Goal: Information Seeking & Learning: Check status

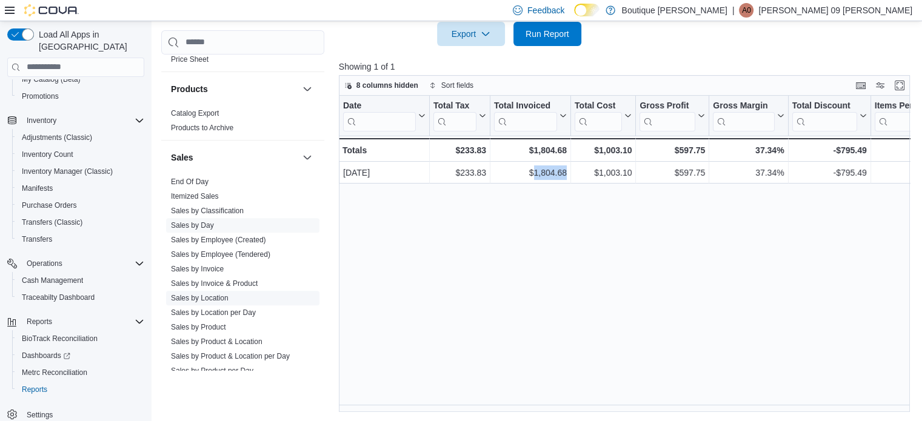
scroll to position [667, 0]
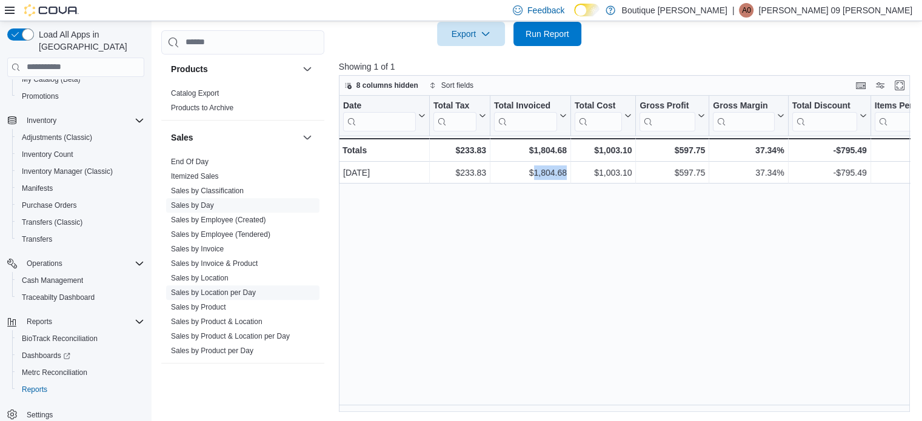
click at [248, 293] on link "Sales by Location per Day" at bounding box center [213, 293] width 85 height 8
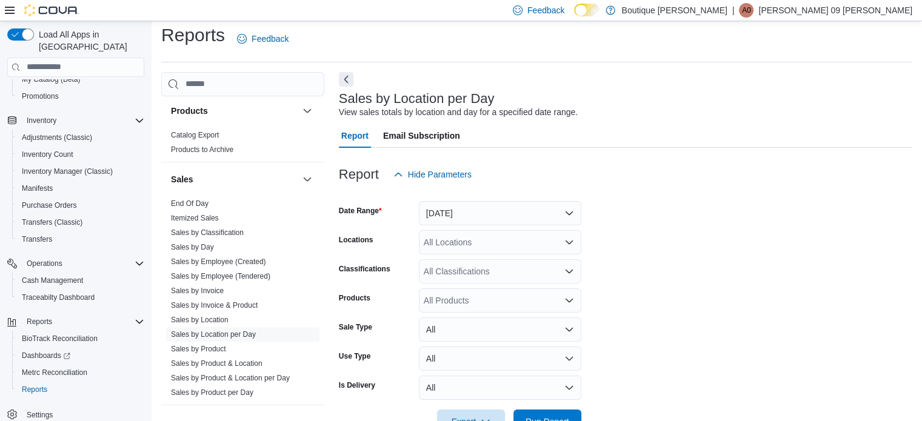
scroll to position [28, 0]
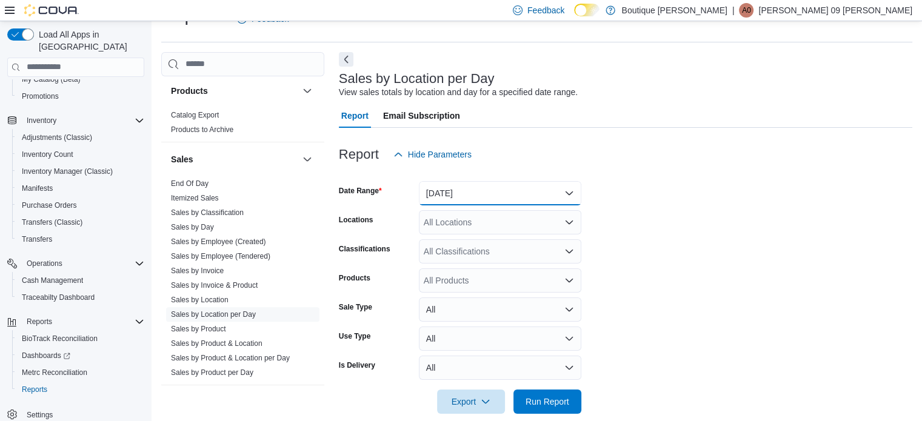
click at [504, 204] on button "Yesterday" at bounding box center [500, 193] width 162 height 24
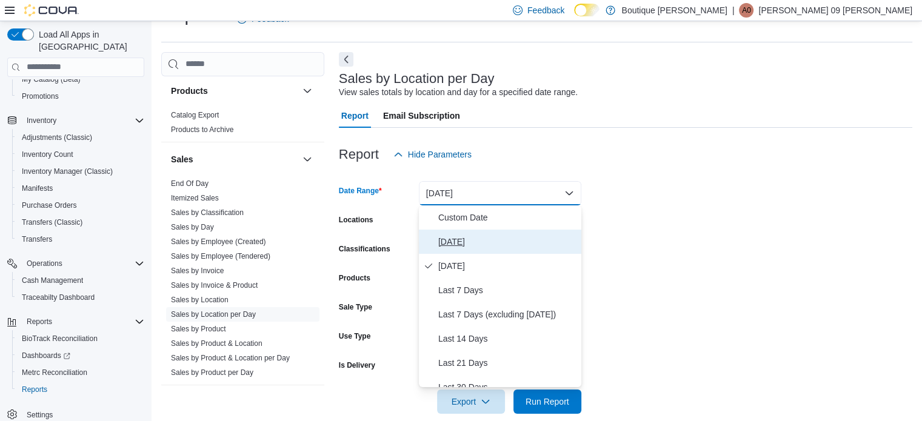
click at [469, 238] on span "Today" at bounding box center [507, 242] width 138 height 15
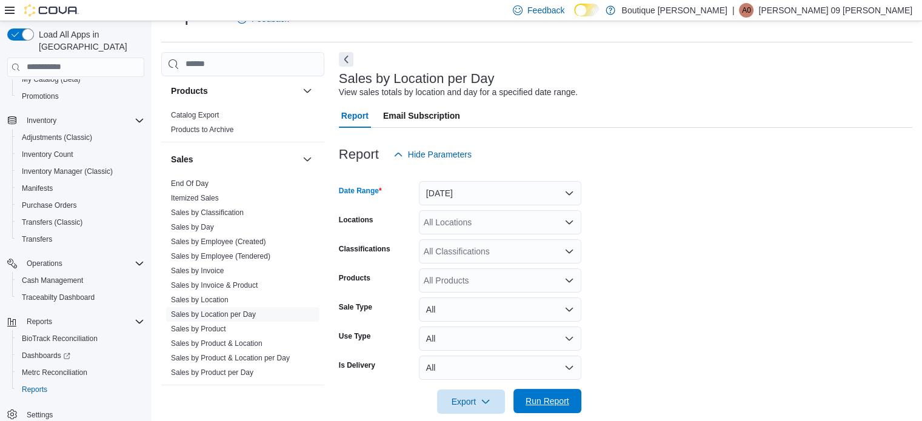
click at [535, 409] on span "Run Report" at bounding box center [547, 401] width 53 height 24
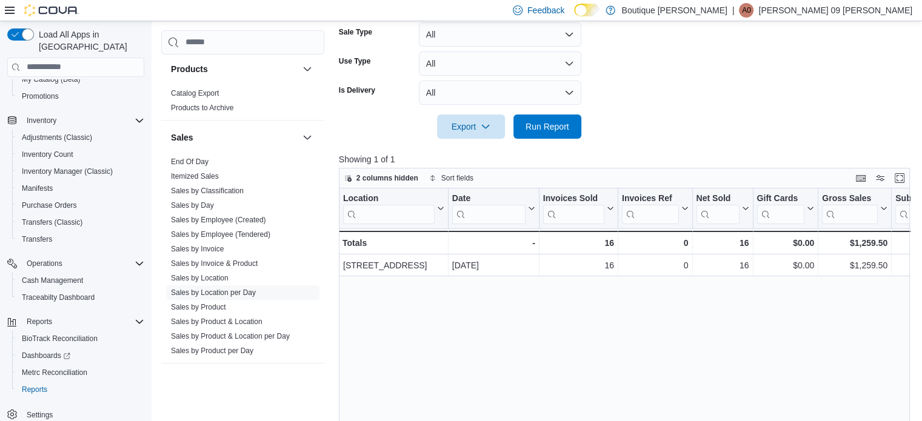
scroll to position [392, 0]
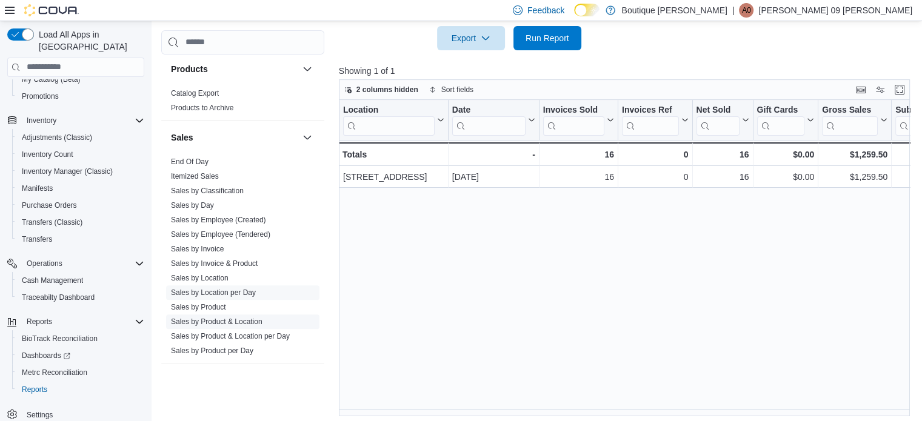
click at [266, 321] on span "Sales by Product & Location" at bounding box center [242, 322] width 153 height 15
click at [227, 326] on span "Sales by Product & Location" at bounding box center [242, 322] width 153 height 15
click at [250, 350] on link "Sales by Product per Day" at bounding box center [212, 351] width 82 height 8
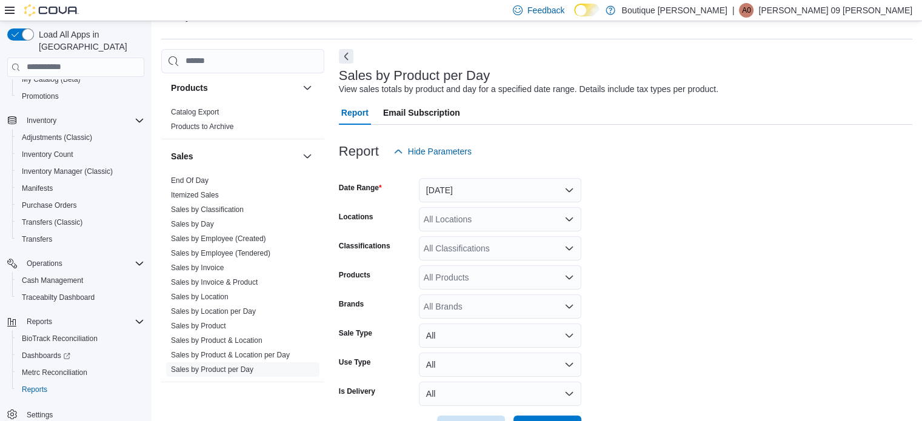
scroll to position [28, 0]
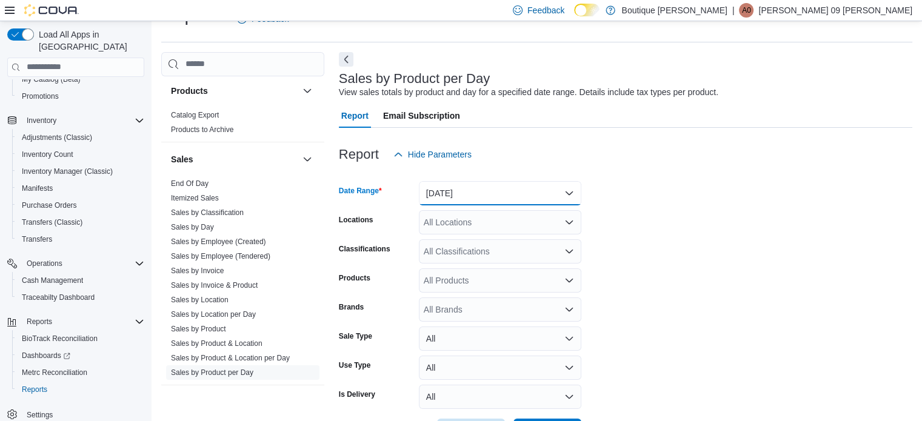
click at [489, 198] on button "Yesterday" at bounding box center [500, 193] width 162 height 24
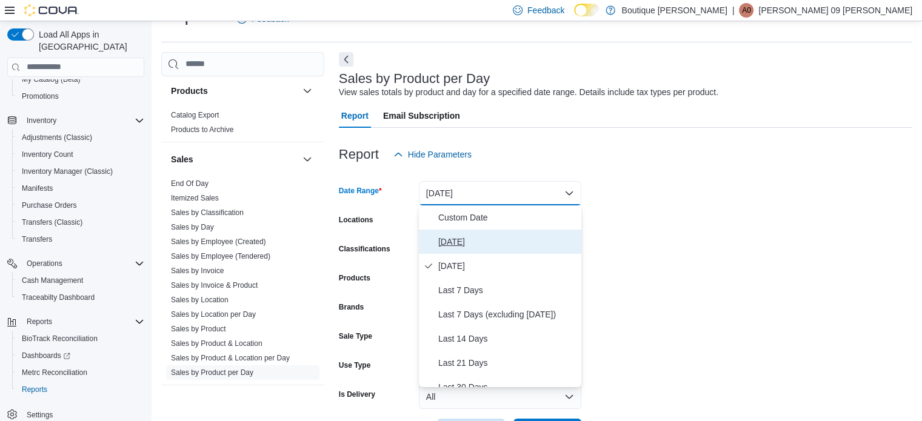
click at [461, 244] on span "Today" at bounding box center [507, 242] width 138 height 15
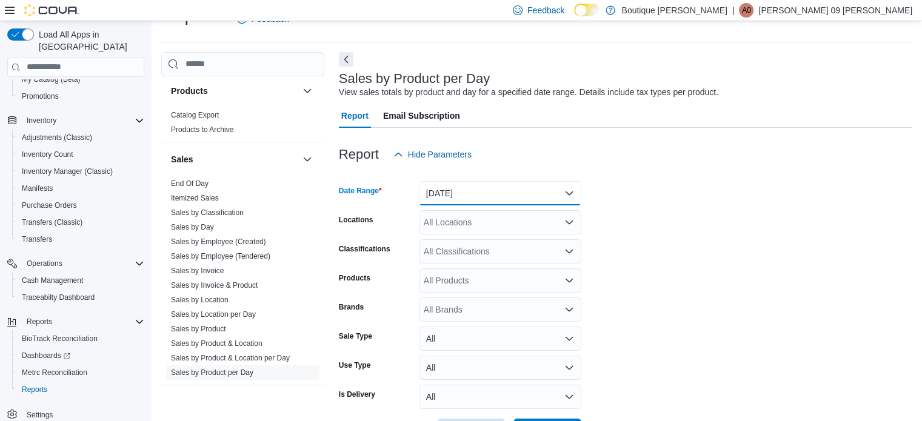
scroll to position [73, 0]
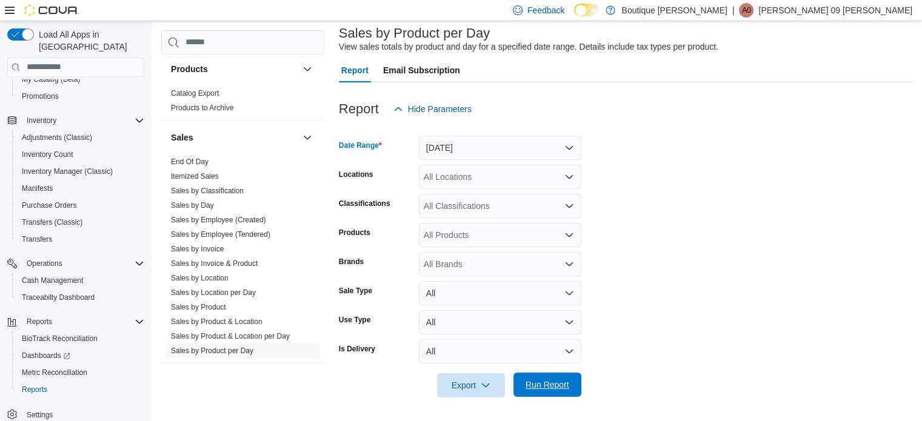
click at [556, 385] on span "Run Report" at bounding box center [548, 385] width 44 height 12
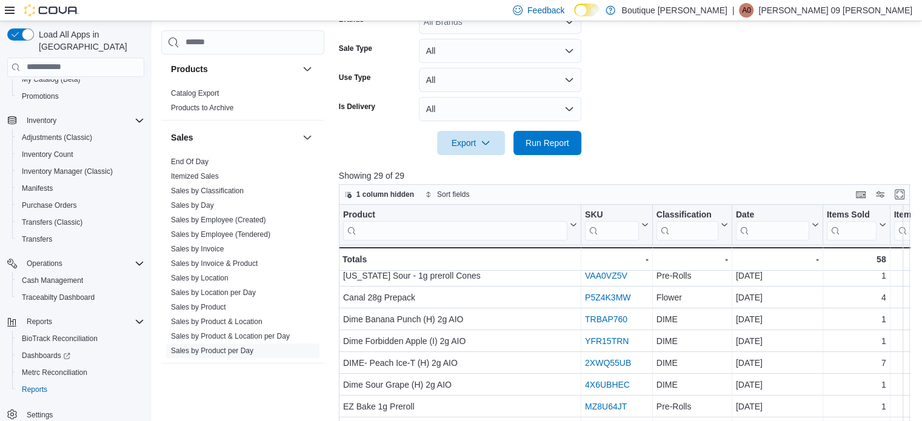
scroll to position [243, 0]
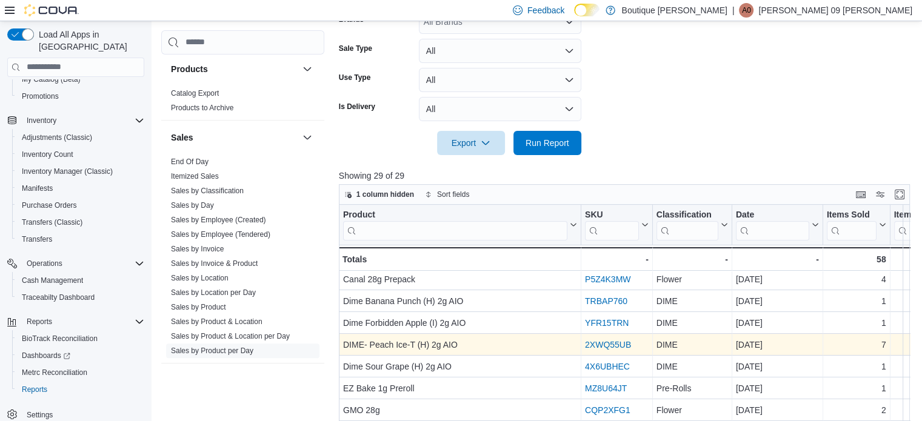
click at [618, 346] on link "2XWQ55UB" at bounding box center [608, 345] width 46 height 10
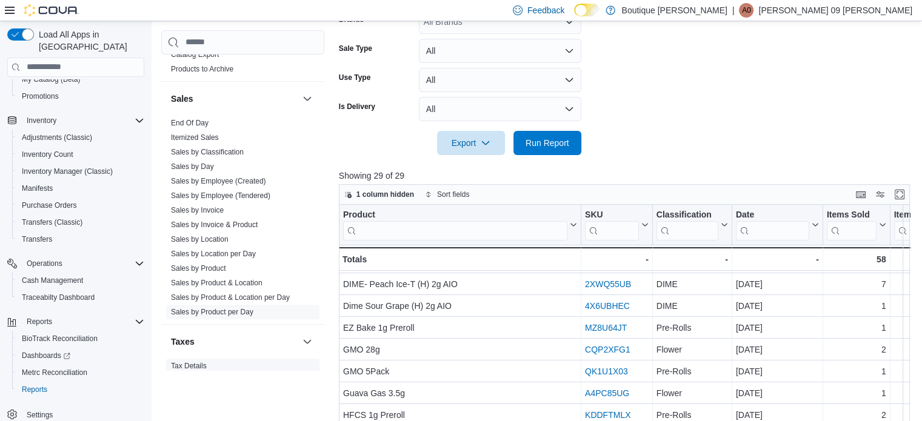
scroll to position [728, 0]
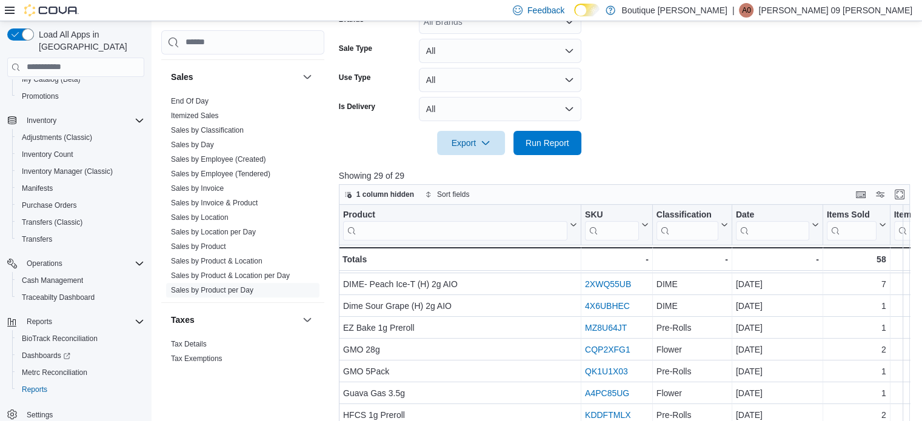
drag, startPoint x: 245, startPoint y: 200, endPoint x: 315, endPoint y: 275, distance: 102.5
click at [245, 200] on link "Sales by Invoice & Product" at bounding box center [214, 203] width 87 height 8
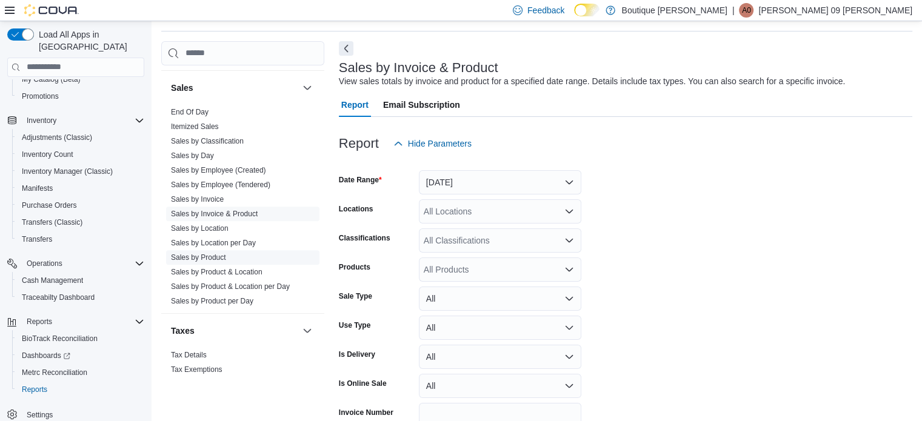
scroll to position [28, 0]
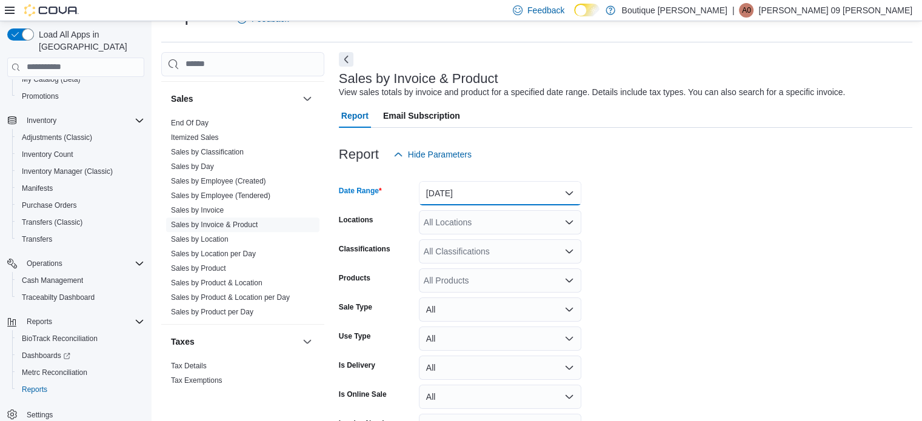
drag, startPoint x: 458, startPoint y: 190, endPoint x: 456, endPoint y: 202, distance: 12.4
click at [458, 190] on button "Yesterday" at bounding box center [500, 193] width 162 height 24
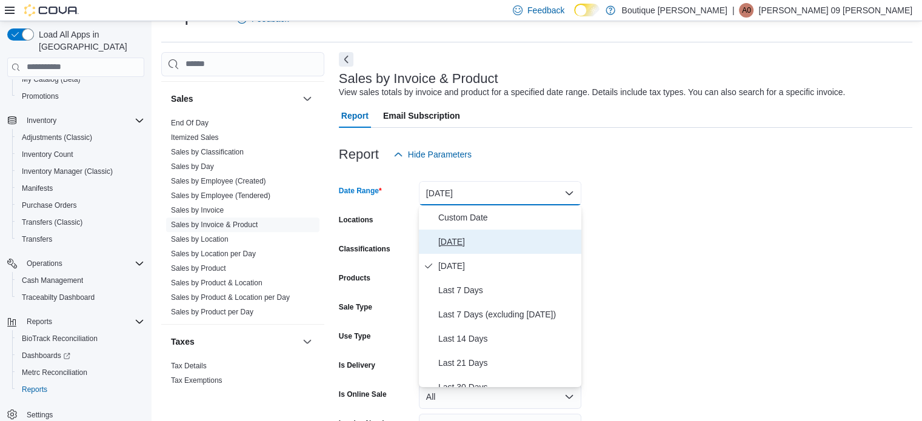
click at [448, 240] on span "Today" at bounding box center [507, 242] width 138 height 15
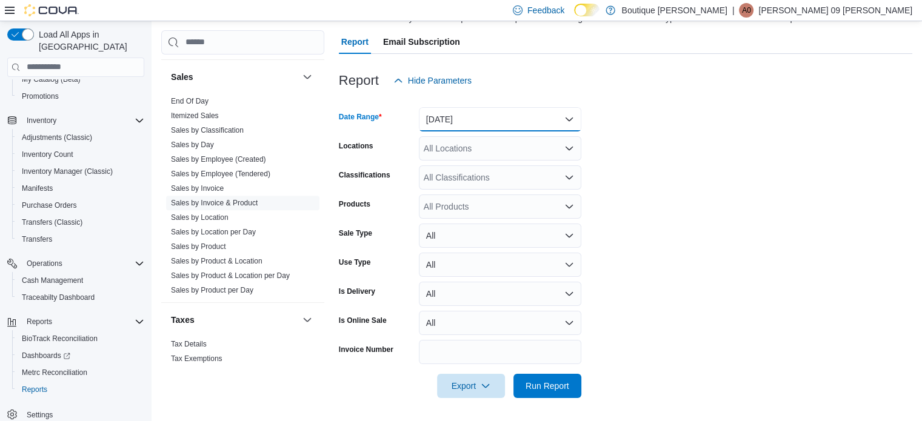
scroll to position [102, 0]
click at [549, 387] on span "Run Report" at bounding box center [548, 385] width 44 height 12
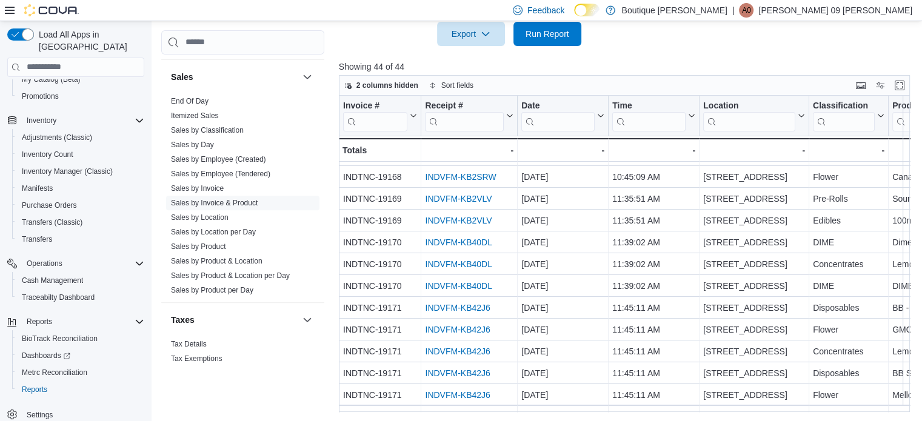
scroll to position [110, 0]
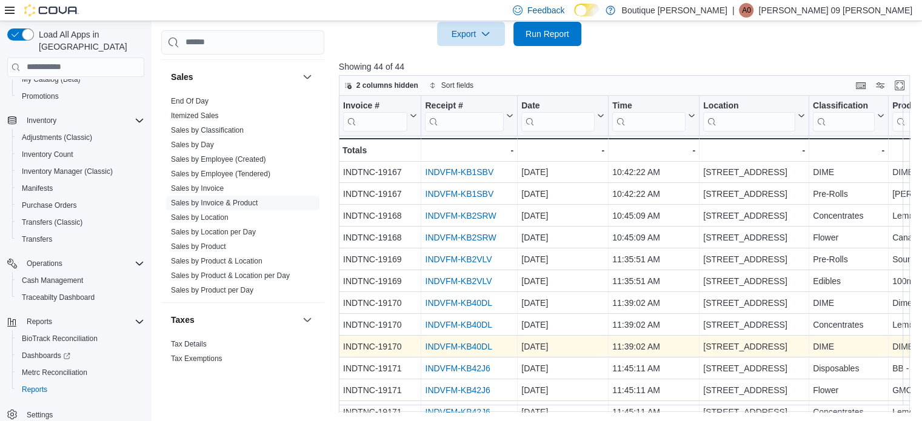
click at [440, 344] on link "INDVFM-KB40DL" at bounding box center [458, 347] width 67 height 10
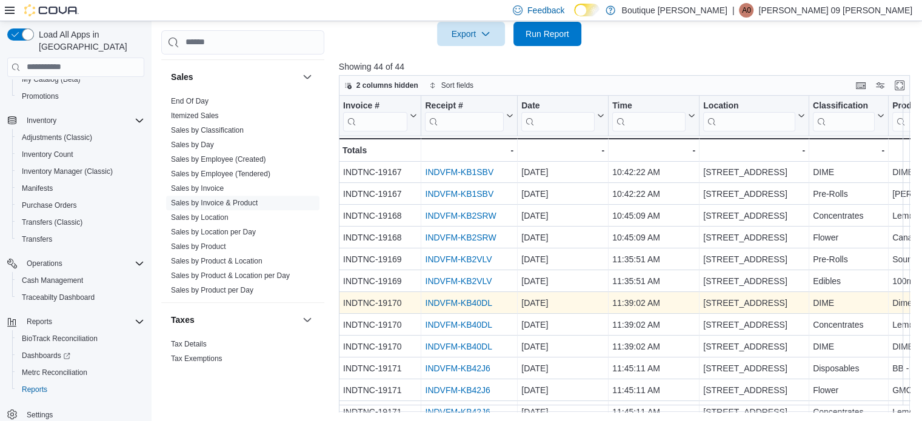
click at [446, 305] on link "INDVFM-KB40DL" at bounding box center [458, 303] width 67 height 10
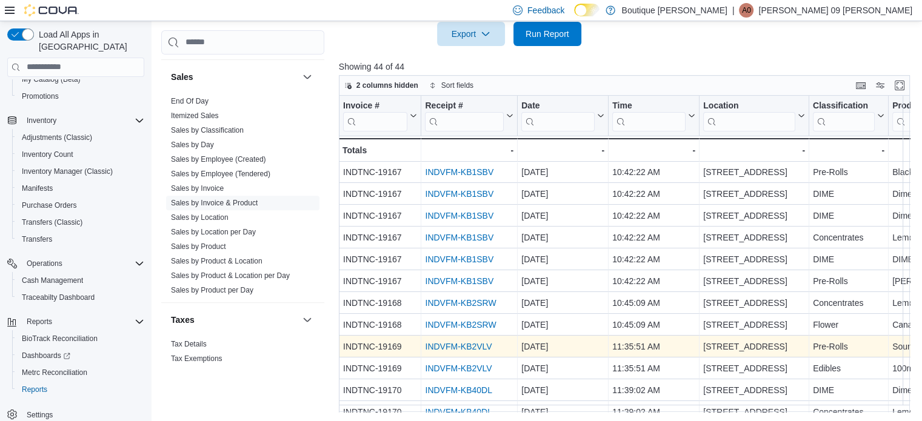
scroll to position [0, 0]
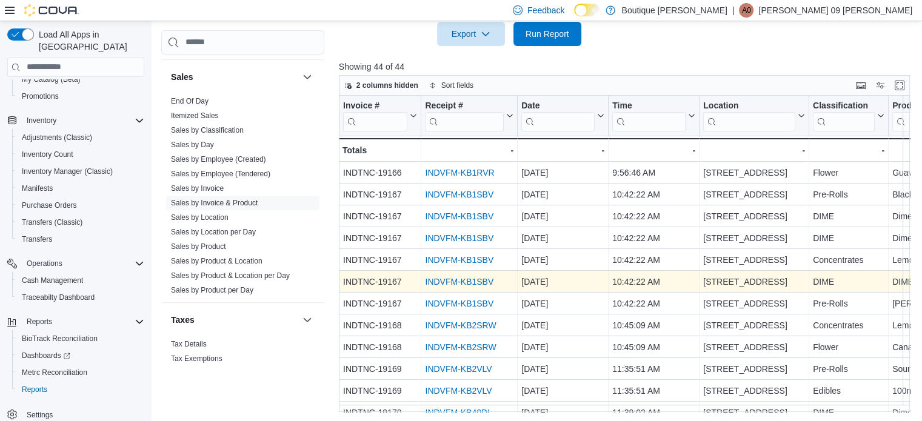
click at [475, 280] on link "INDVFM-KB1SBV" at bounding box center [459, 282] width 69 height 10
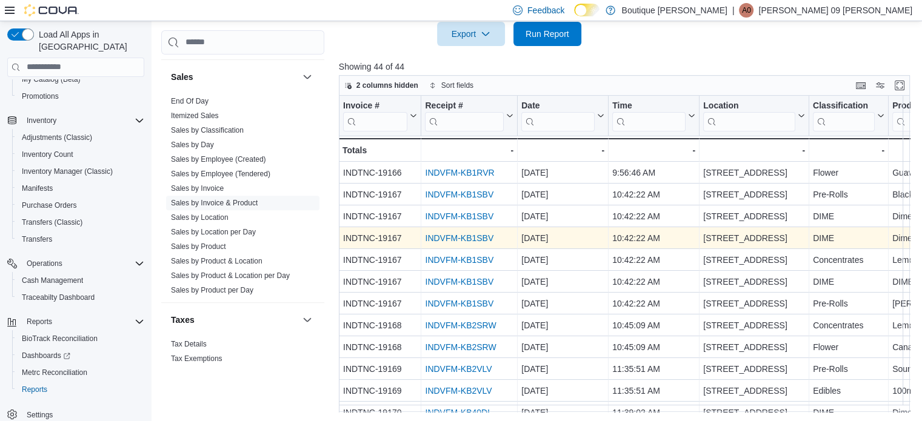
click at [477, 236] on link "INDVFM-KB1SBV" at bounding box center [459, 238] width 69 height 10
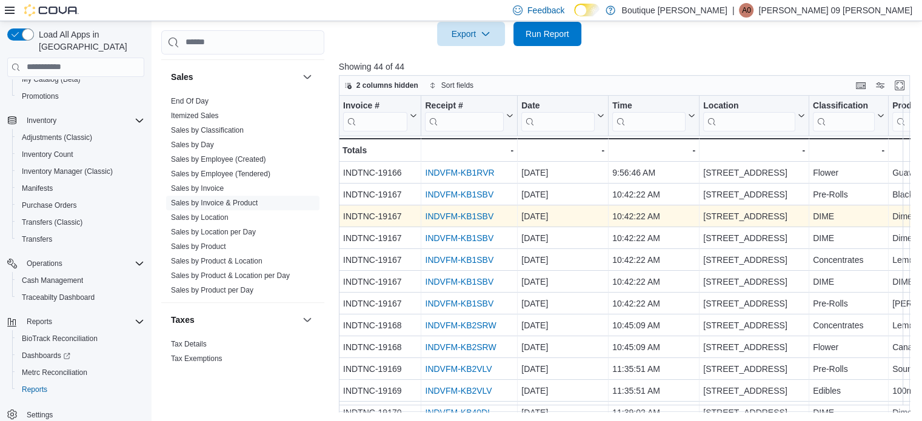
click at [440, 213] on link "INDVFM-KB1SBV" at bounding box center [459, 217] width 69 height 10
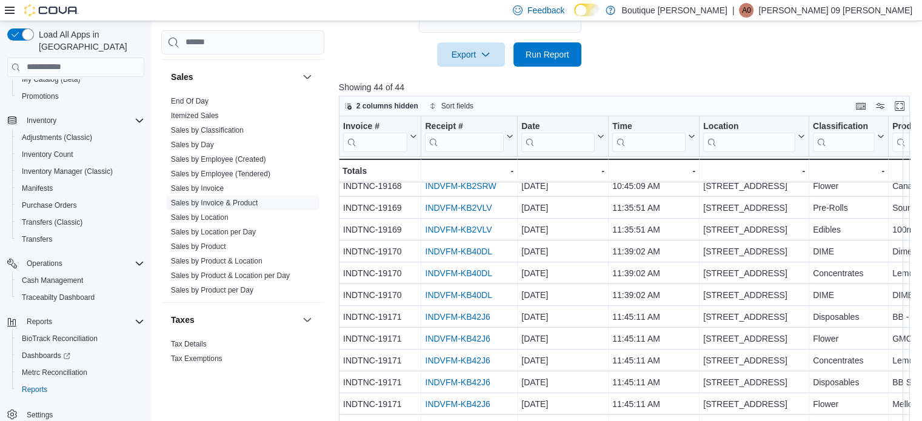
scroll to position [454, 0]
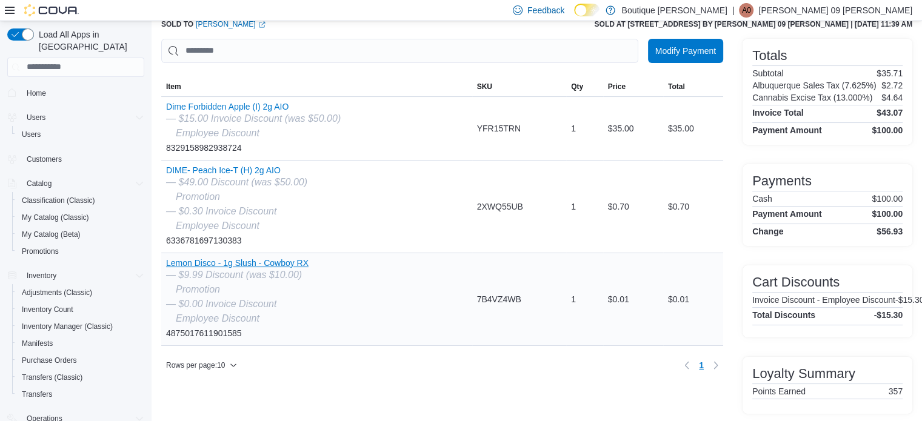
scroll to position [75, 0]
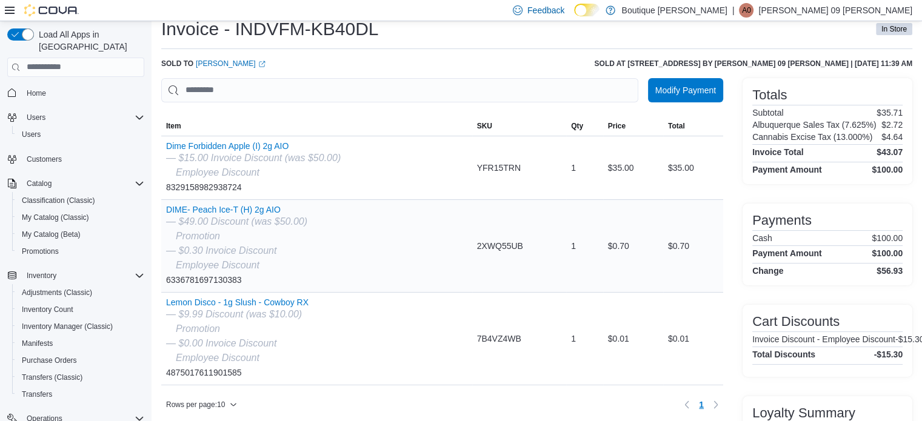
scroll to position [61, 0]
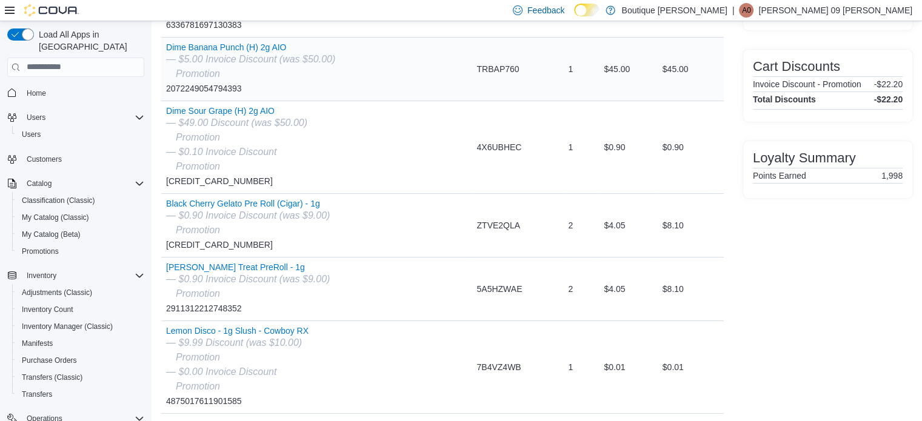
scroll to position [332, 0]
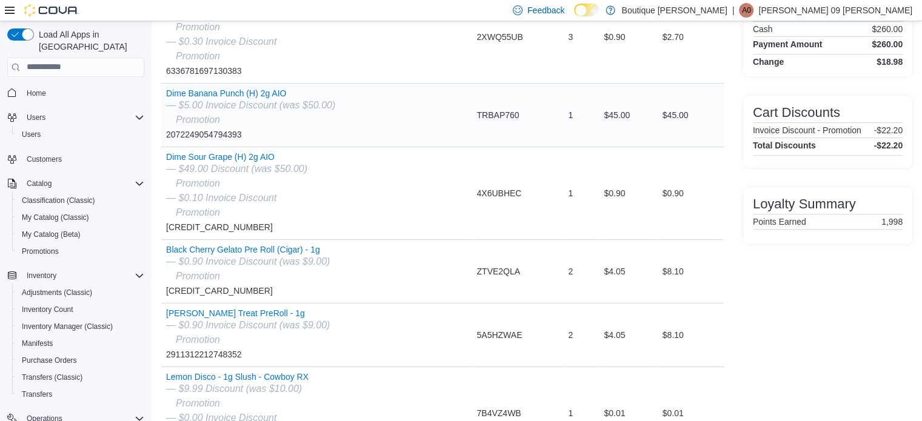
scroll to position [332, 0]
